Goal: Task Accomplishment & Management: Manage account settings

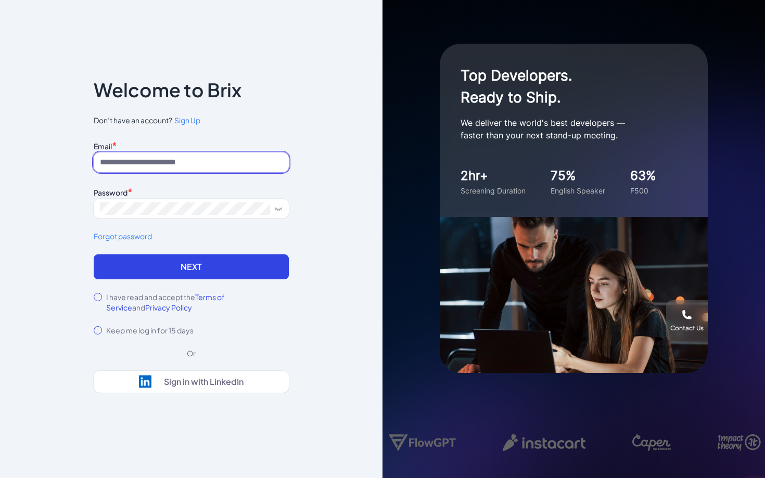
click at [160, 159] on input at bounding box center [191, 163] width 195 height 20
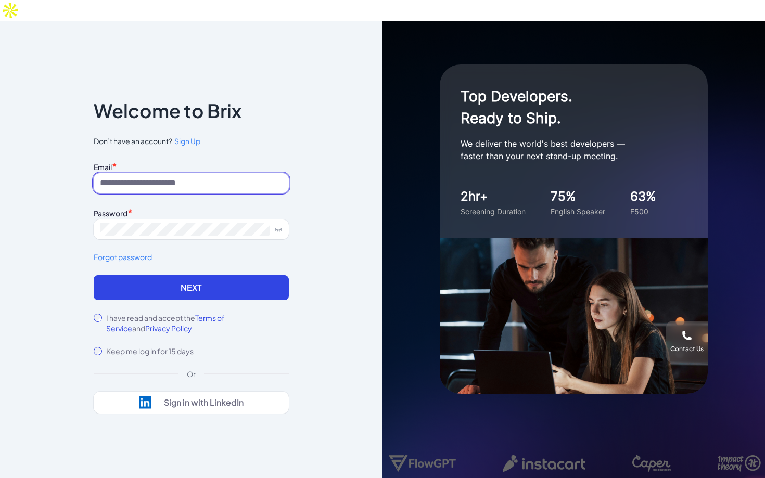
click at [167, 173] on input at bounding box center [191, 183] width 195 height 20
click at [162, 173] on input "****" at bounding box center [191, 183] width 195 height 20
click at [158, 173] on input "****" at bounding box center [191, 183] width 195 height 20
type input "**********"
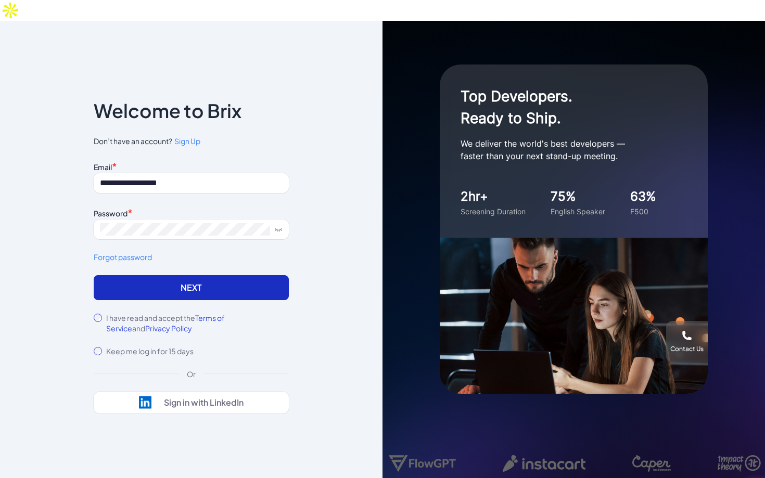
click at [185, 275] on button "Next" at bounding box center [191, 287] width 195 height 25
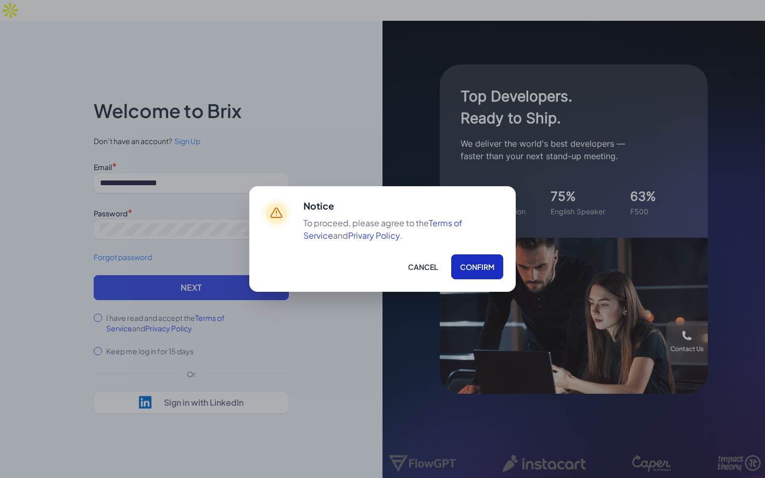
click at [464, 272] on button "Confirm" at bounding box center [477, 267] width 52 height 25
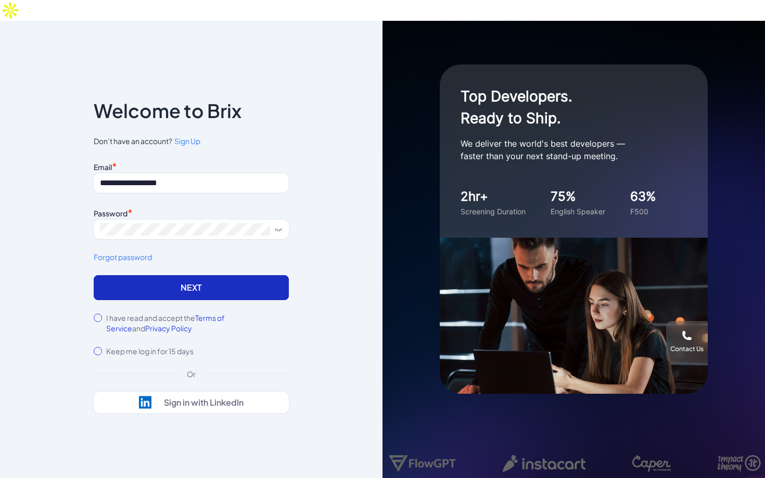
click at [274, 275] on button "Next" at bounding box center [191, 287] width 195 height 25
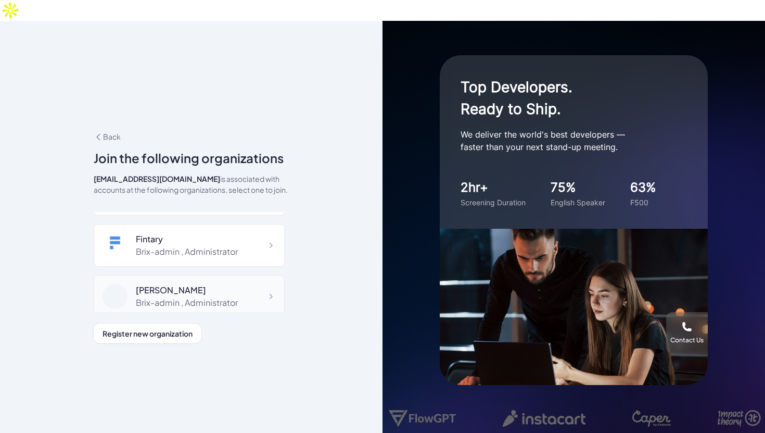
scroll to position [6596, 0]
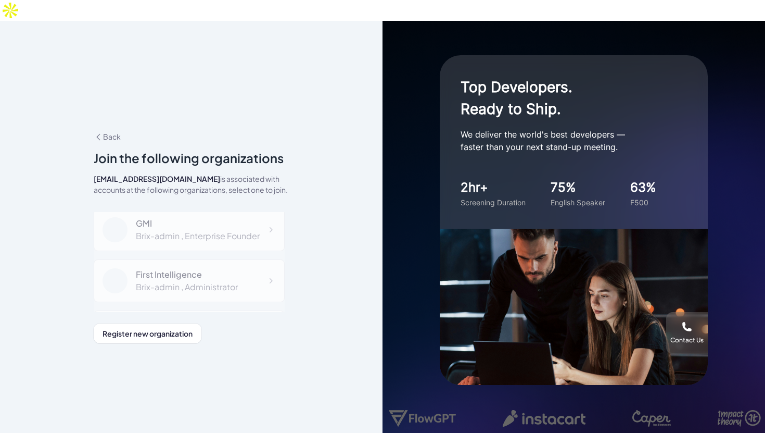
click at [251, 259] on div "First Intelligence Brix-admin , Administrator" at bounding box center [189, 280] width 191 height 43
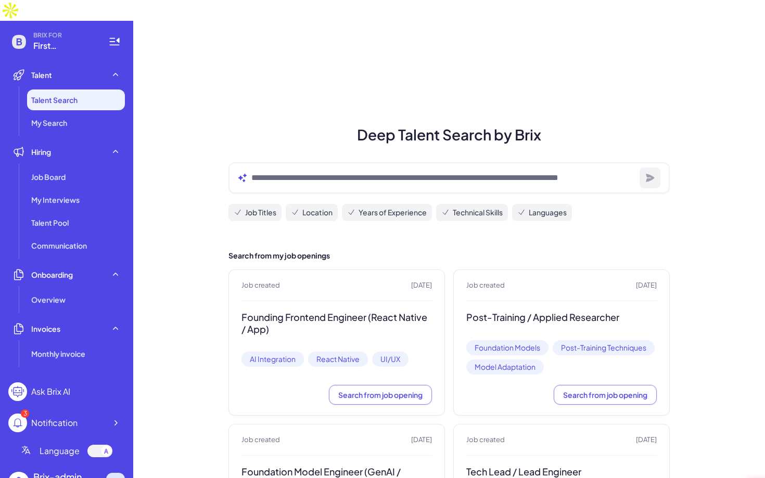
click at [117, 477] on icon at bounding box center [115, 482] width 10 height 10
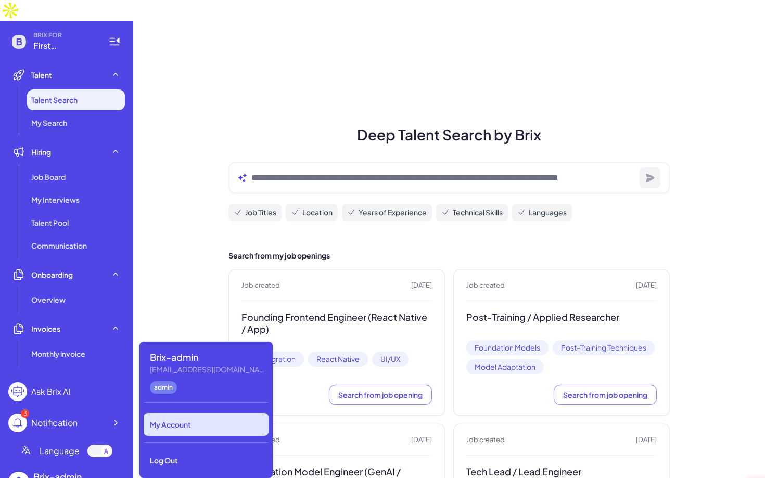
click at [190, 418] on div "My Account" at bounding box center [206, 424] width 125 height 23
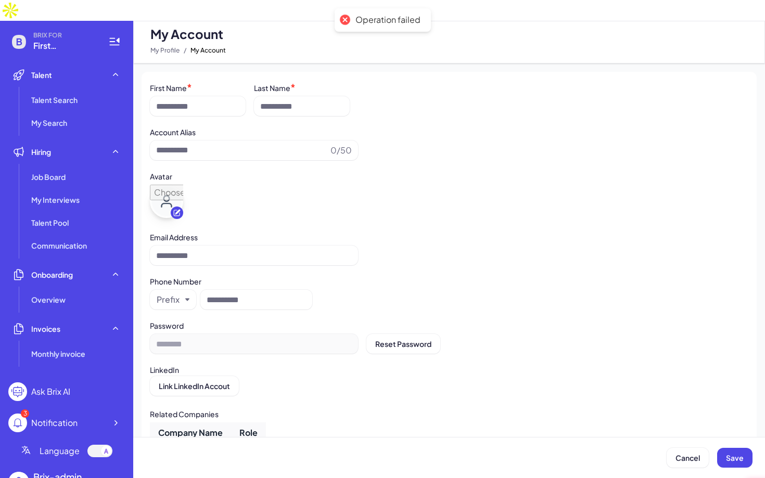
type input "**********"
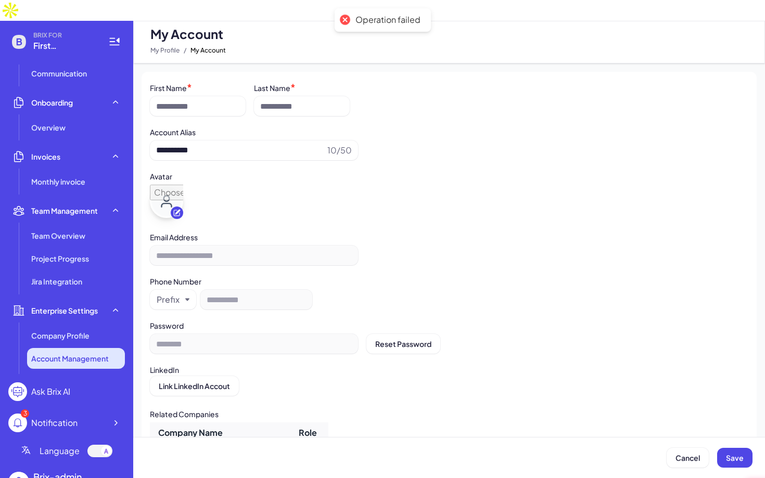
scroll to position [238, 0]
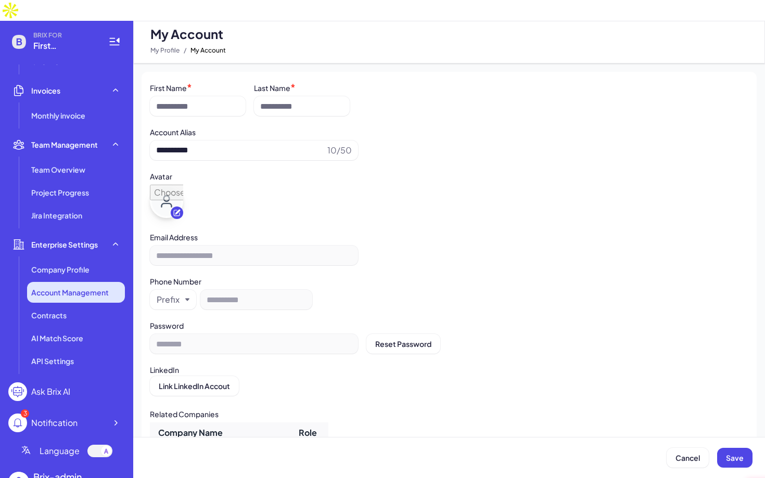
click at [88, 282] on li "Account Management" at bounding box center [76, 292] width 98 height 21
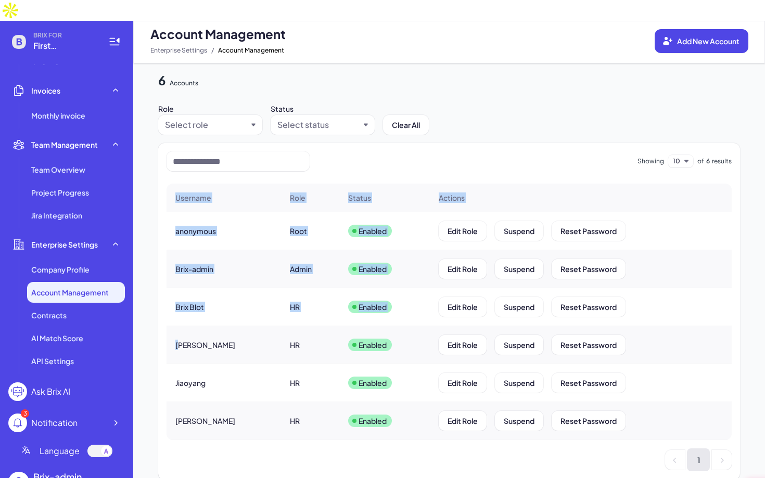
drag, startPoint x: 179, startPoint y: 325, endPoint x: 686, endPoint y: 413, distance: 515.1
click at [686, 413] on tbody "anonymous Root Enabled Edit Role Suspend Reset Password Brix-admin Admin Enable…" at bounding box center [449, 326] width 565 height 228
click at [662, 403] on div "Edit Role Suspend Reset Password" at bounding box center [580, 421] width 301 height 36
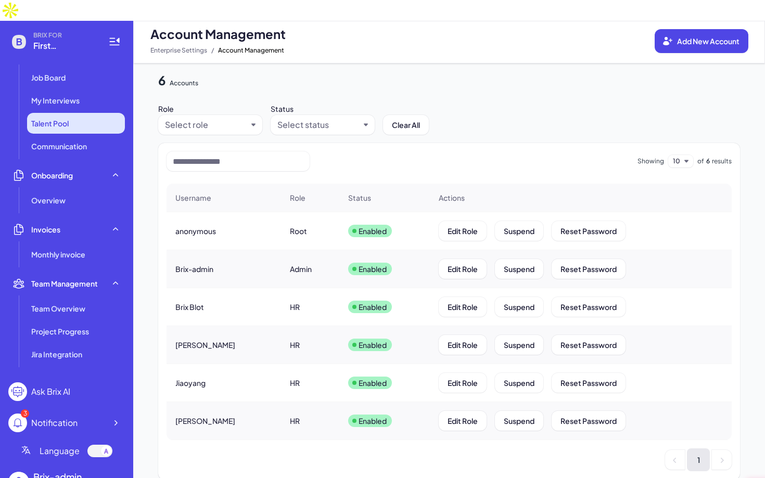
scroll to position [57, 0]
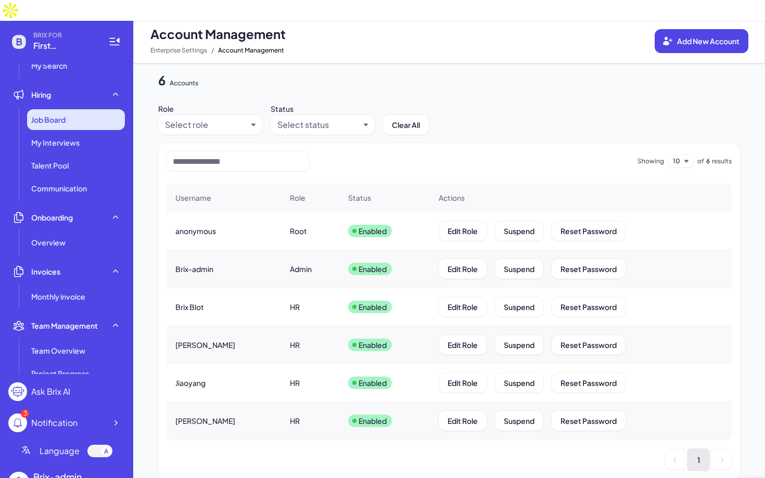
click at [65, 109] on div "Job Board" at bounding box center [76, 119] width 98 height 21
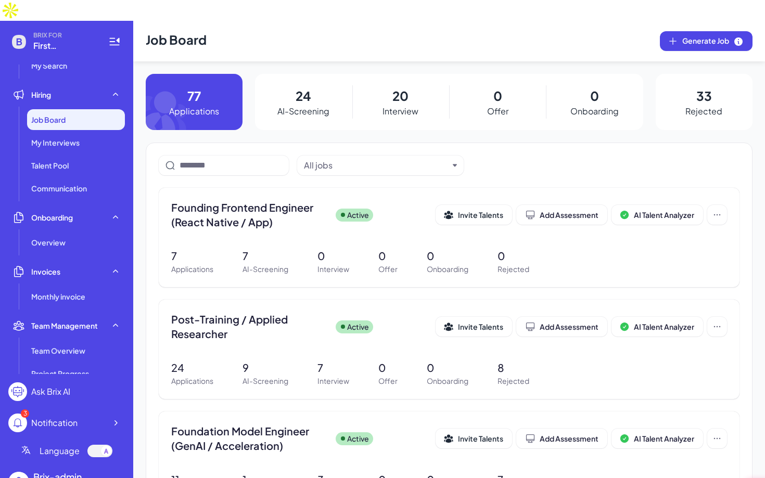
click at [65, 109] on div "Job Board" at bounding box center [76, 119] width 98 height 21
click at [226, 317] on span "Post-Training / Applied Researcher" at bounding box center [249, 326] width 156 height 29
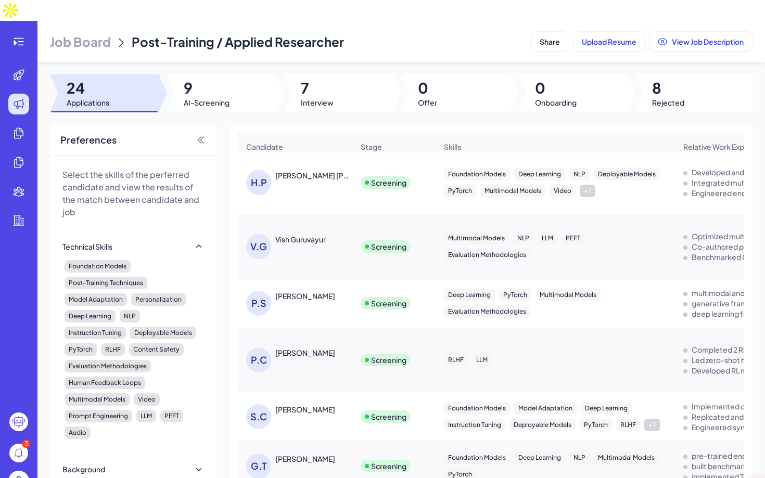
scroll to position [2, 0]
click at [242, 81] on div at bounding box center [221, 92] width 109 height 37
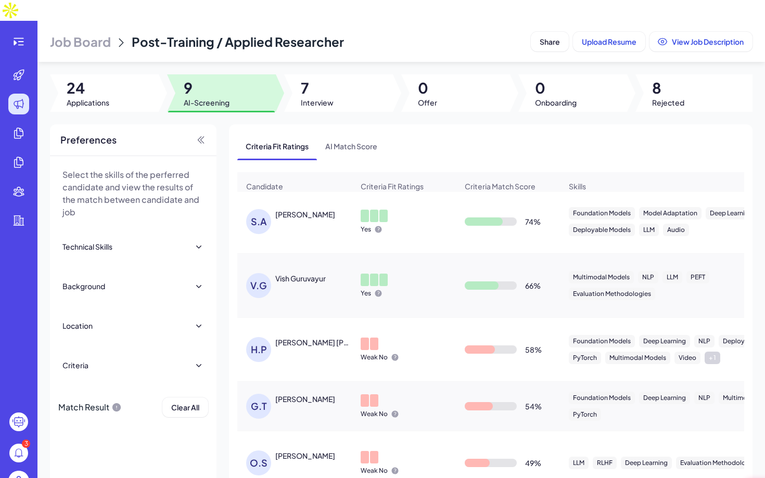
scroll to position [0, 0]
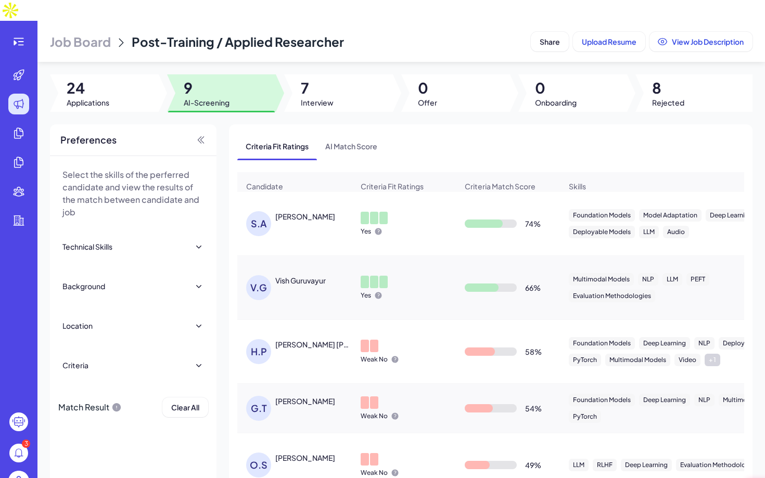
click at [195, 97] on span "AI-Screening" at bounding box center [207, 102] width 46 height 10
click at [100, 33] on span "Job Board" at bounding box center [80, 41] width 61 height 17
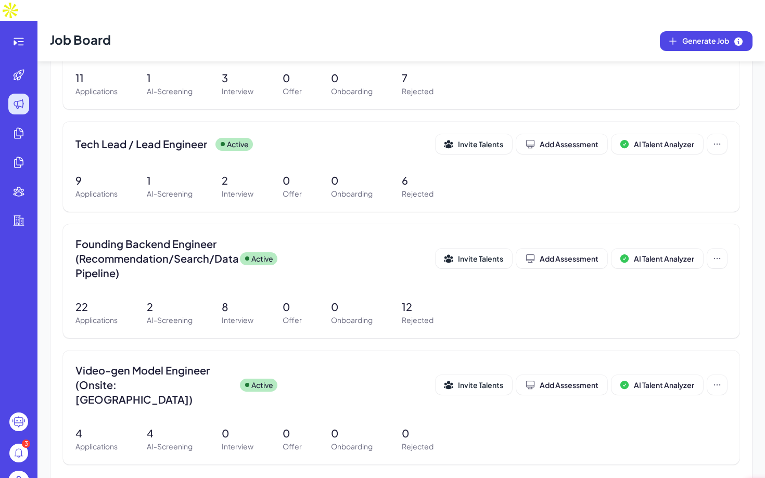
scroll to position [403, 0]
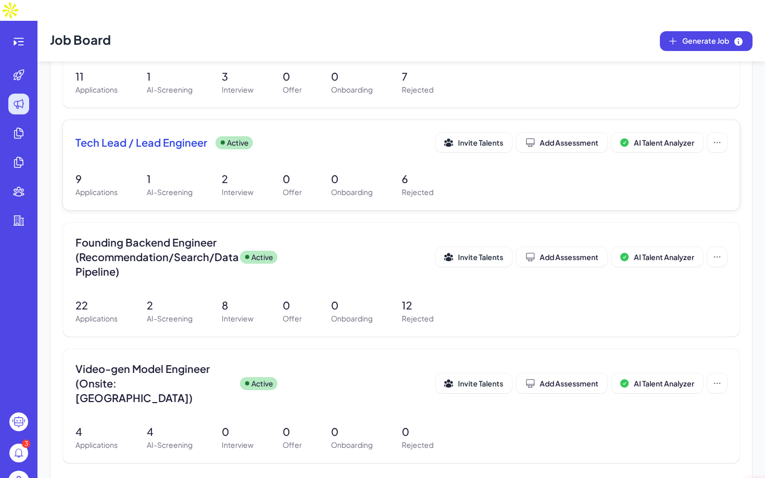
click at [186, 136] on div "Tech Lead / Lead Engineer Active Invite Talents Add Assessment AI Talent Analyz…" at bounding box center [401, 146] width 652 height 26
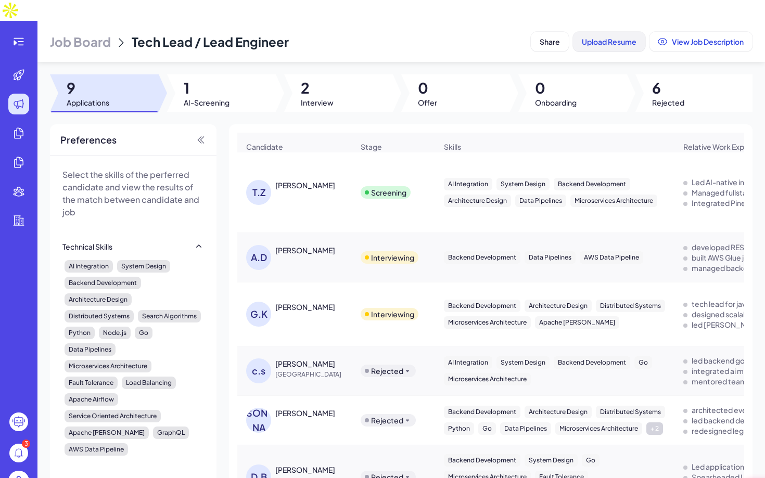
click at [597, 37] on span "Upload Resume" at bounding box center [609, 41] width 55 height 9
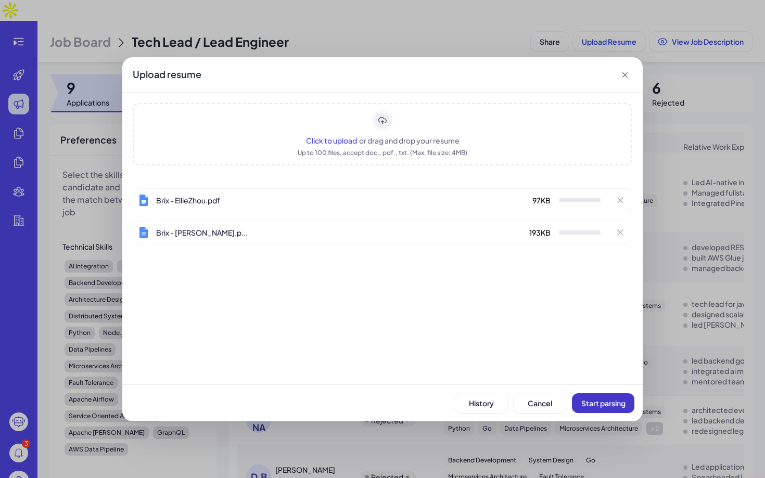
click at [596, 405] on span "Start parsing" at bounding box center [603, 403] width 44 height 9
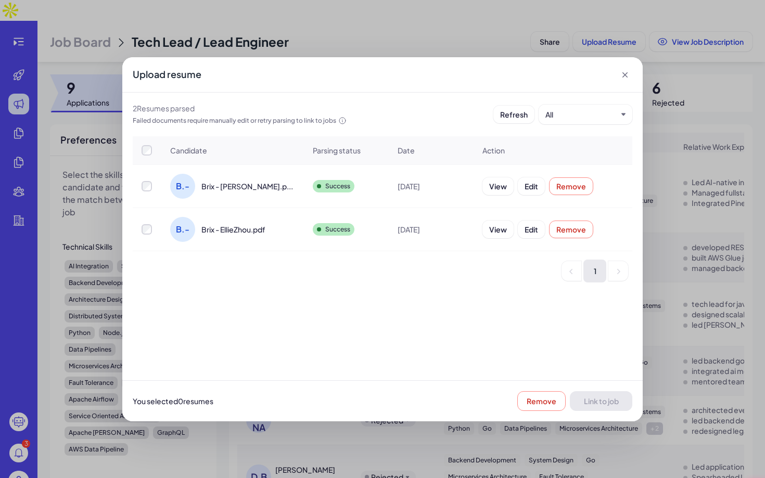
click at [240, 183] on span "Brix - [PERSON_NAME].p..." at bounding box center [247, 186] width 92 height 10
click at [600, 404] on span "Link to job" at bounding box center [601, 401] width 35 height 9
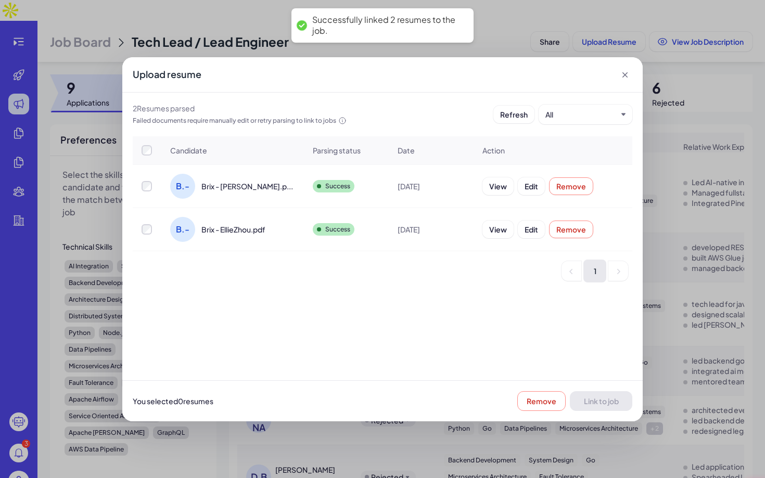
click at [689, 112] on div "Upload resume 2 Resume s parsed Failed documents require manually edit or retry…" at bounding box center [382, 239] width 765 height 478
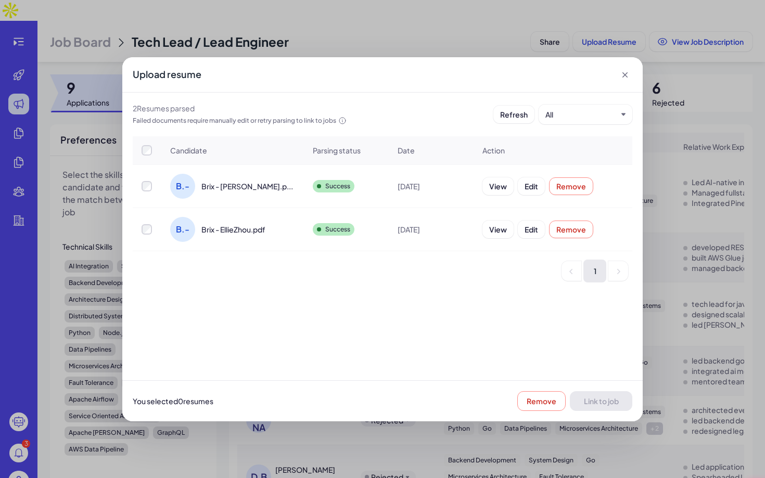
click at [626, 77] on icon at bounding box center [625, 75] width 10 height 10
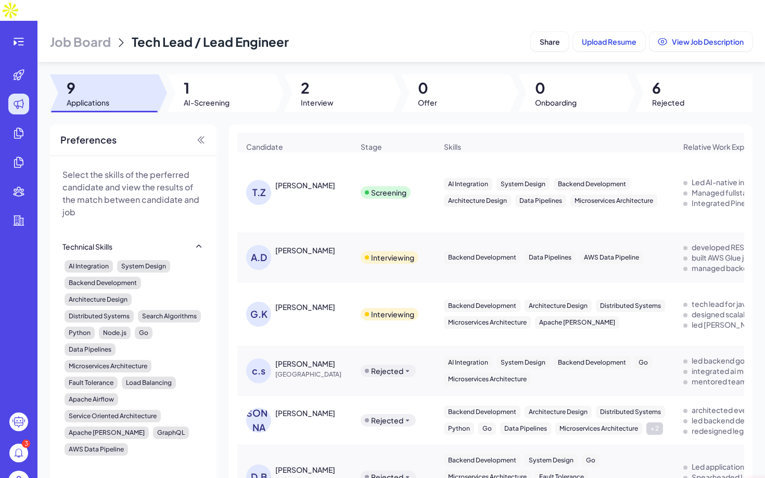
click at [104, 33] on span "Job Board" at bounding box center [80, 41] width 61 height 17
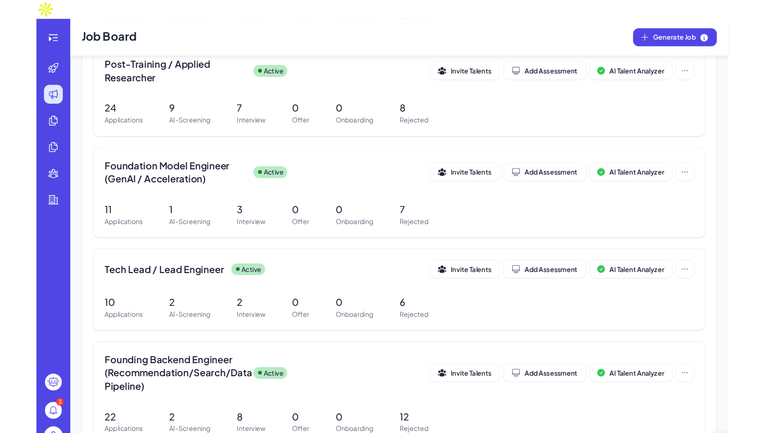
scroll to position [403, 0]
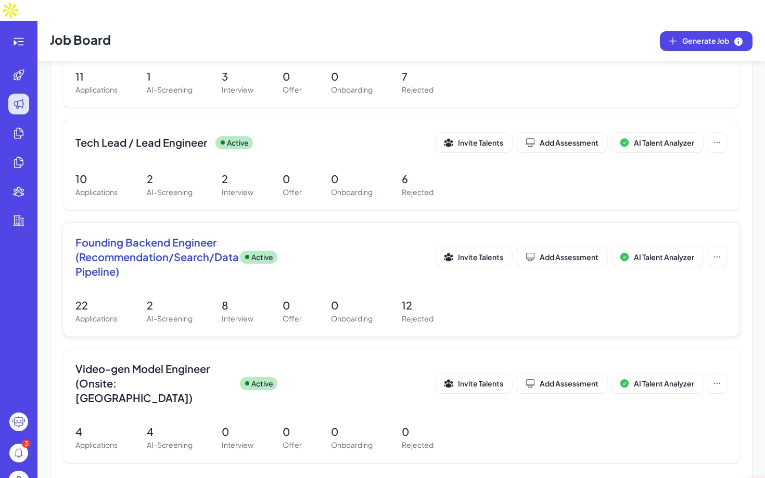
click at [180, 236] on span "Founding Backend Engineer (Recommendation/Search/Data Pipeline)" at bounding box center [153, 257] width 156 height 44
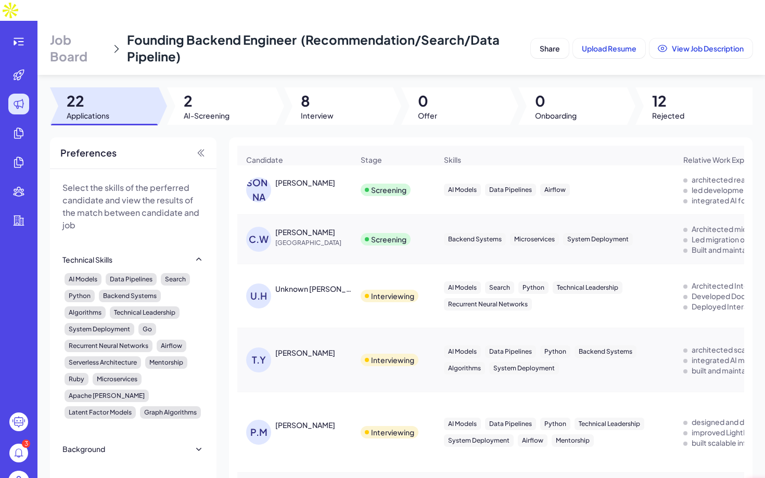
click at [345, 137] on div "Candidate Stage Skills Relative Work Experience Other Skills Background Highlig…" at bounding box center [491, 324] width 524 height 375
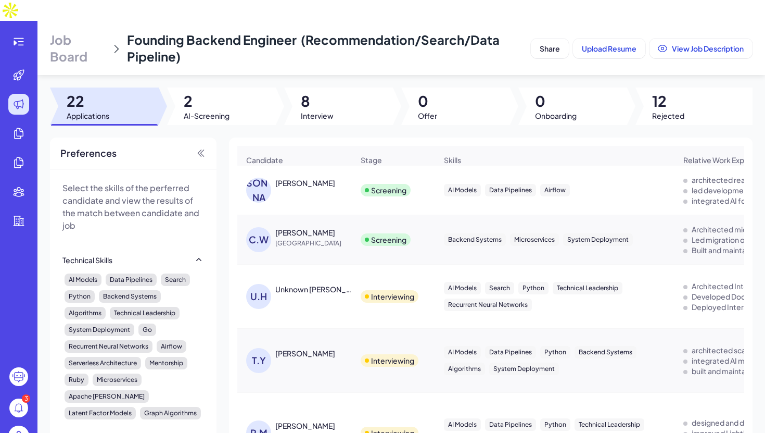
scroll to position [515, 0]
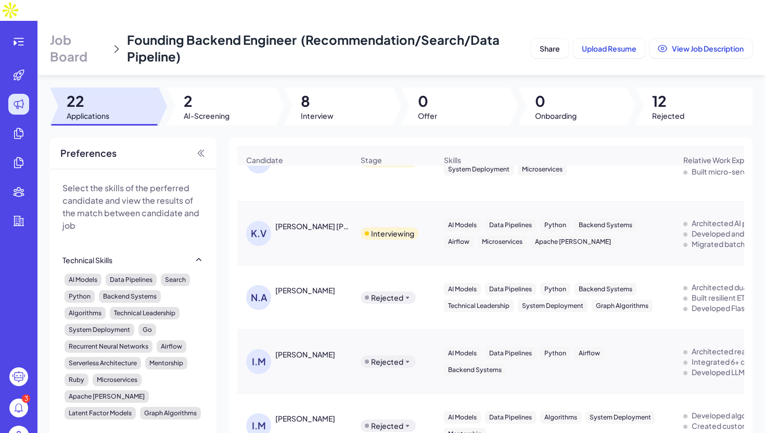
click at [248, 52] on header "Job Board Founding Backend Engineer (Recommendation/Search/Data Pipeline) Share…" at bounding box center [401, 48] width 728 height 54
click at [25, 31] on div at bounding box center [18, 41] width 21 height 21
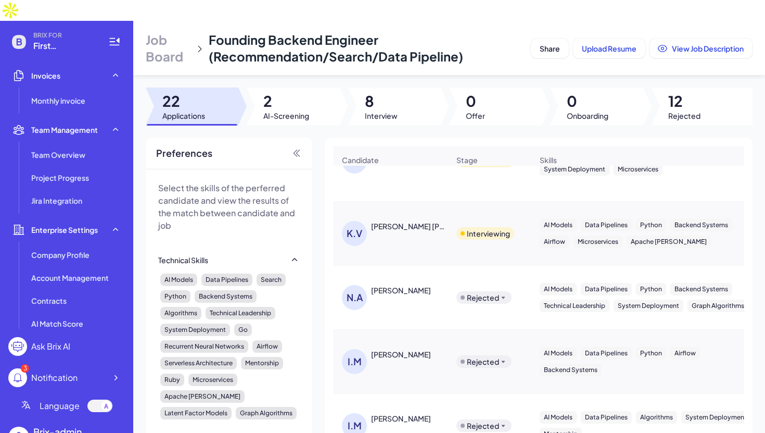
scroll to position [284, 0]
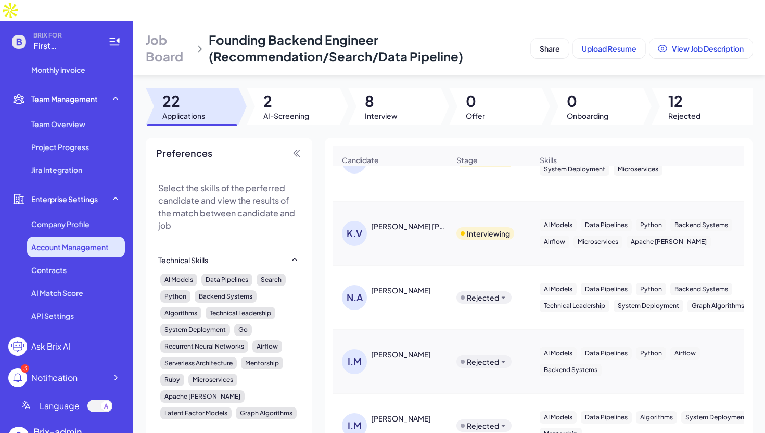
click at [88, 242] on span "Account Management" at bounding box center [70, 247] width 78 height 10
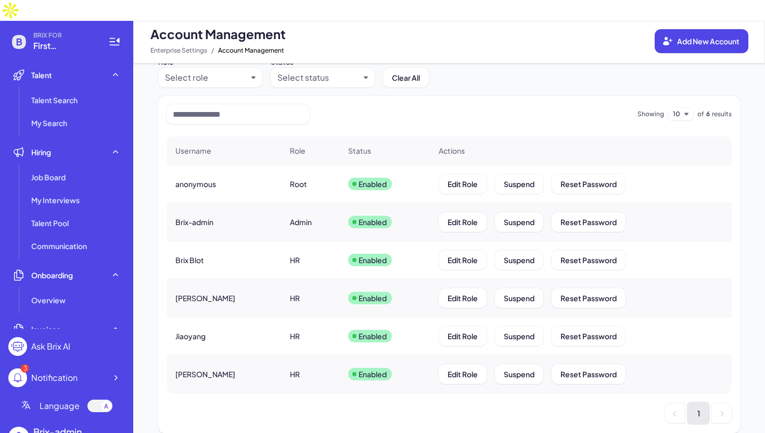
click at [97, 399] on div at bounding box center [99, 405] width 25 height 12
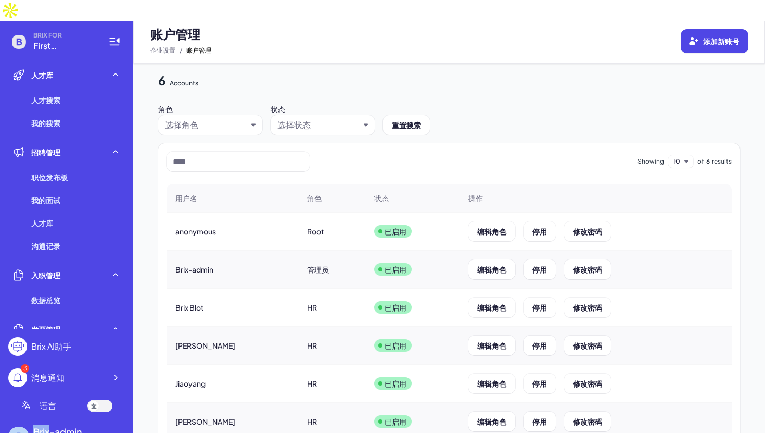
click at [97, 400] on div at bounding box center [93, 405] width 10 height 10
